Goal: Task Accomplishment & Management: Use online tool/utility

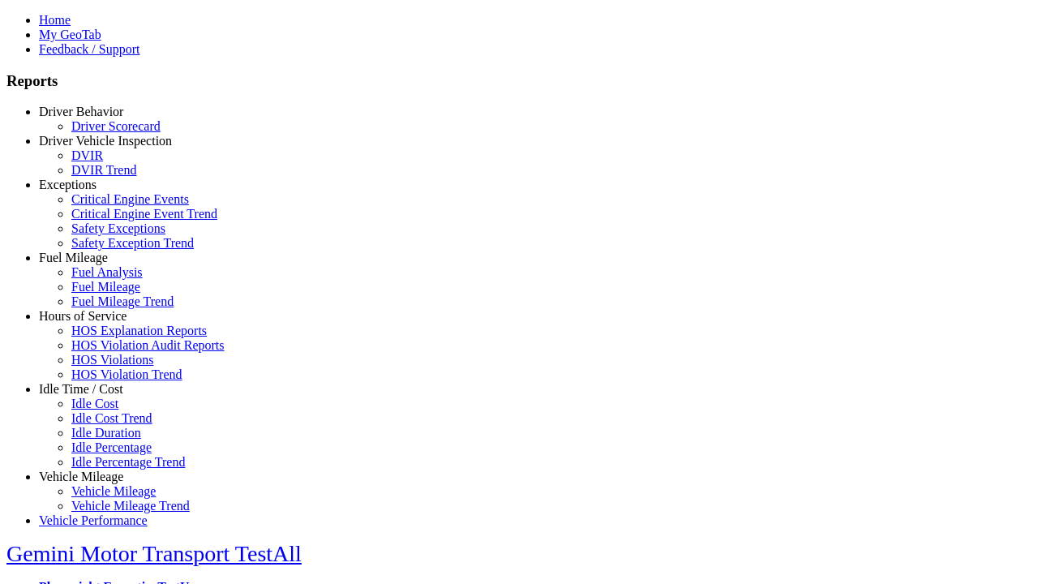
click at [93, 396] on link "Idle Time / Cost" at bounding box center [81, 389] width 84 height 14
click at [105, 455] on link "Idle Percentage Trend" at bounding box center [128, 462] width 114 height 14
type input "**********"
